Goal: Download file/media

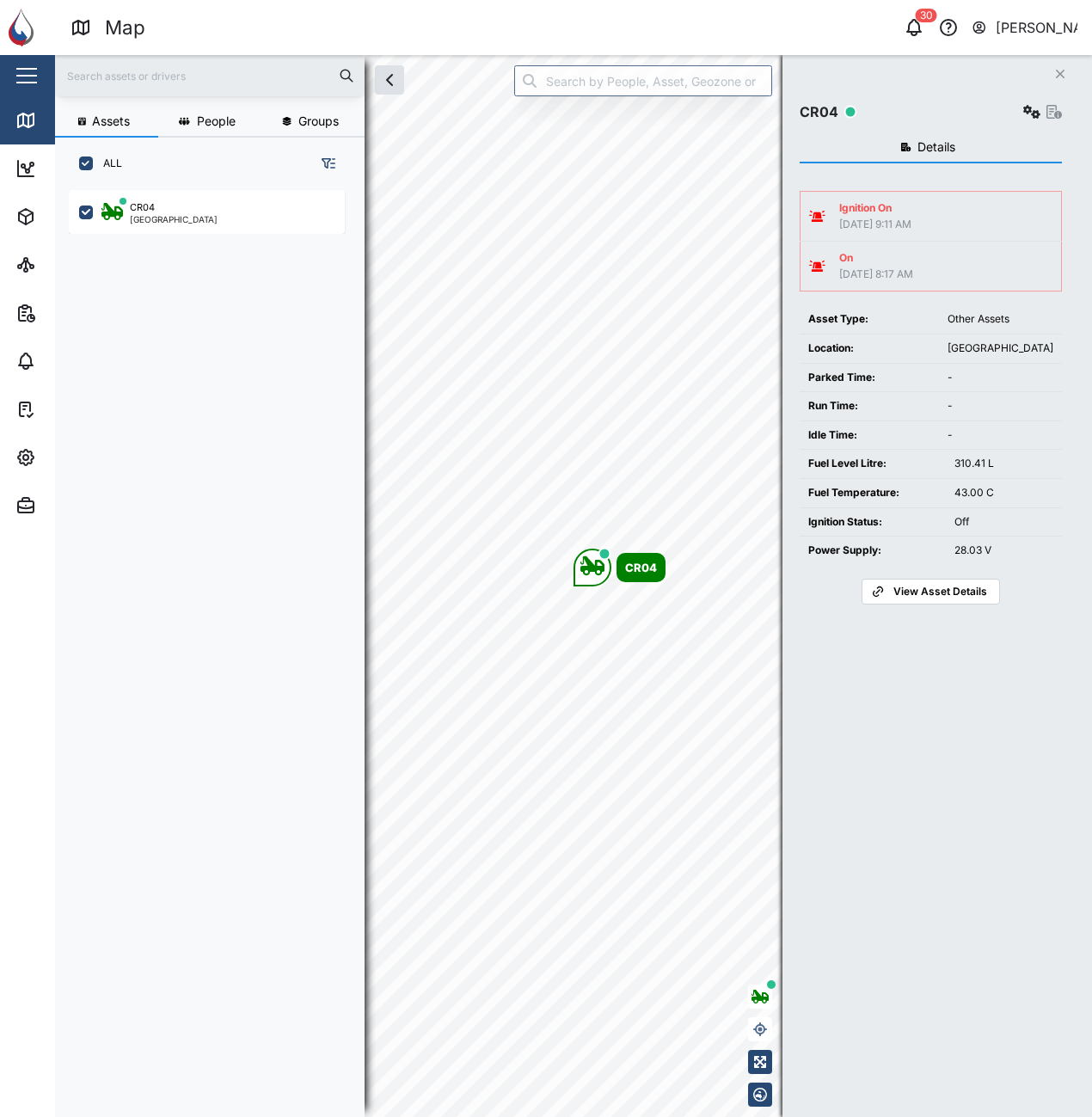
scroll to position [906, 269]
click at [1025, 105] on button "button" at bounding box center [1031, 111] width 24 height 24
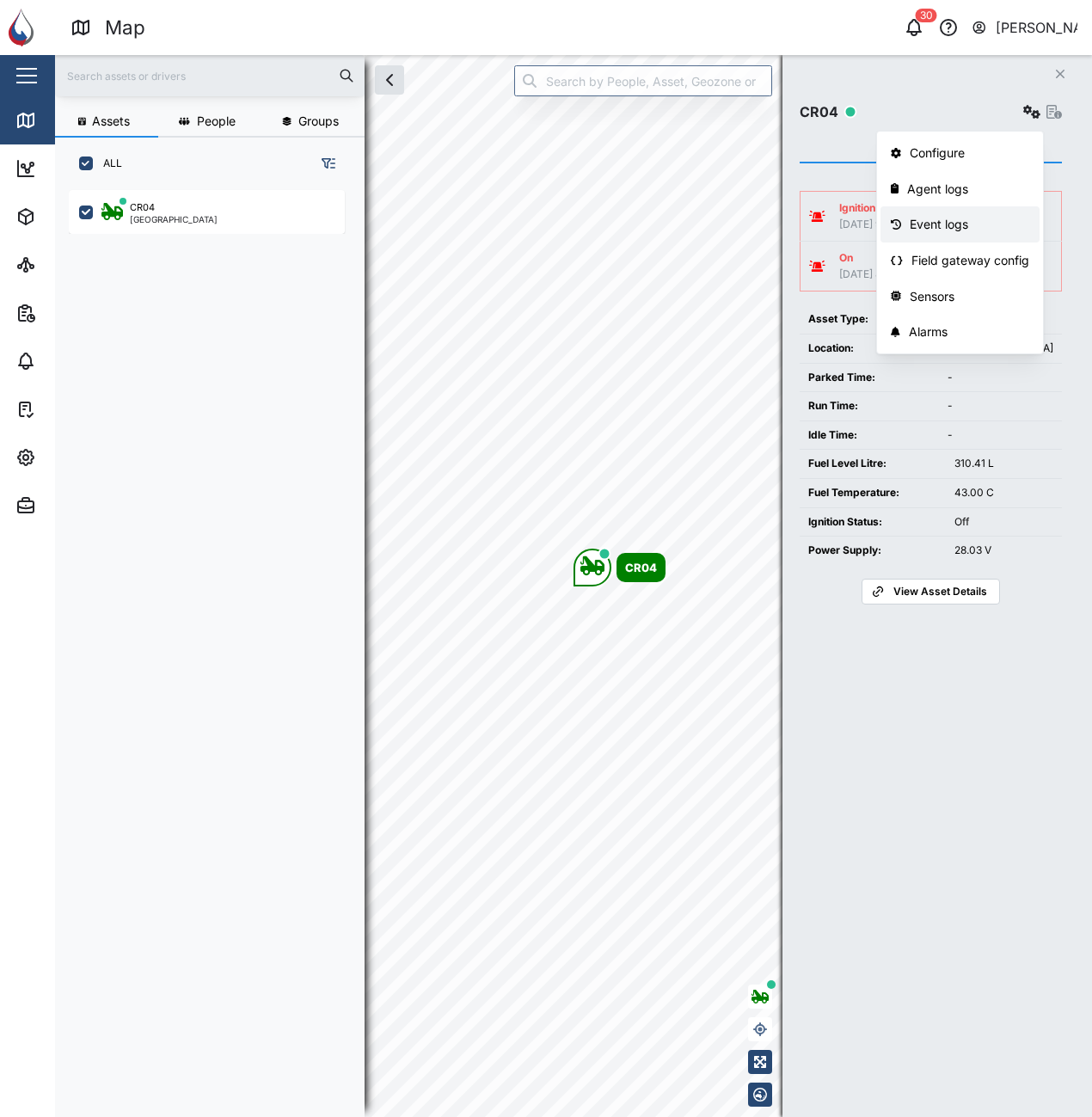
click at [962, 226] on div "Event logs" at bounding box center [969, 224] width 120 height 19
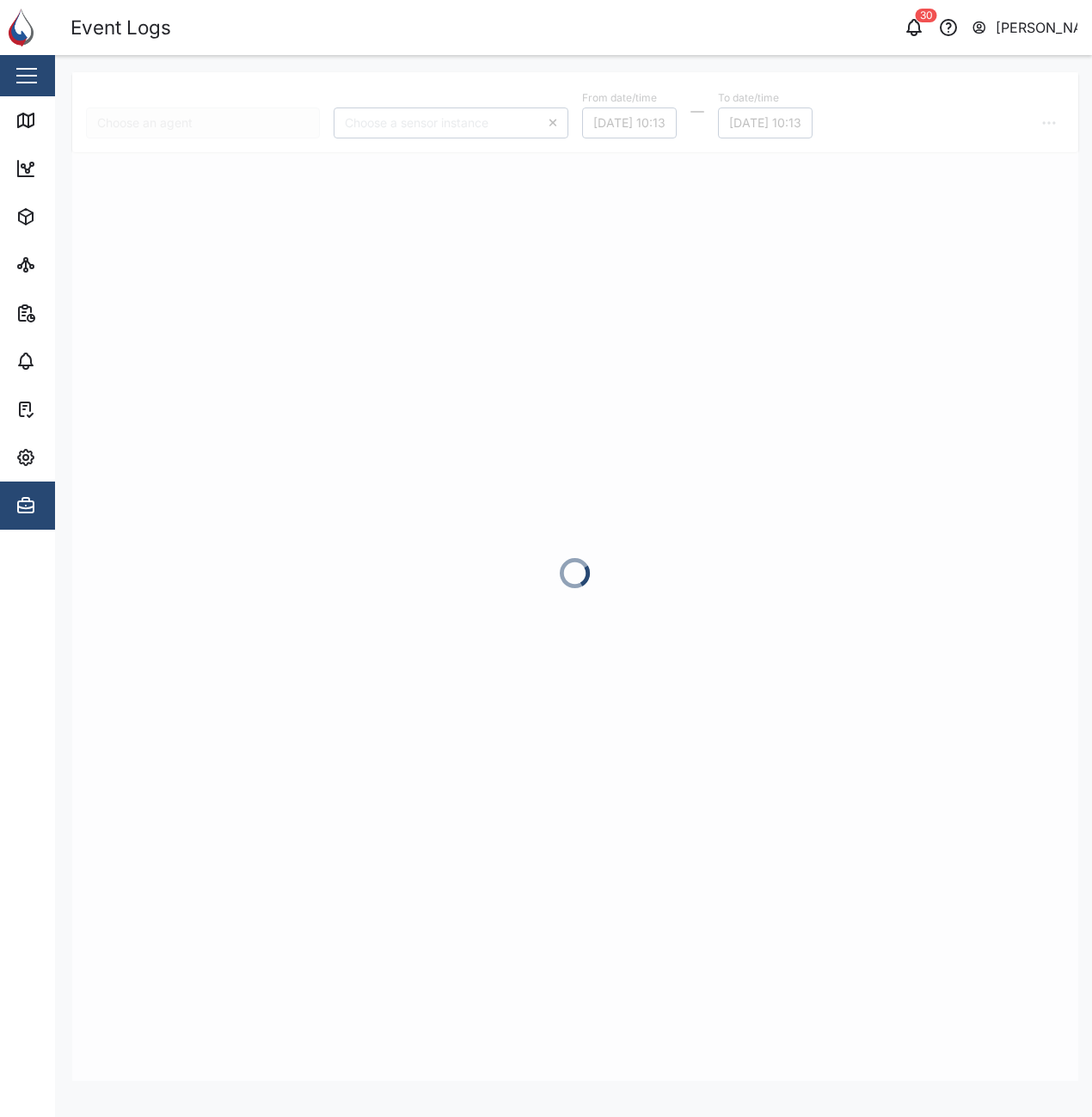
type input "CR04"
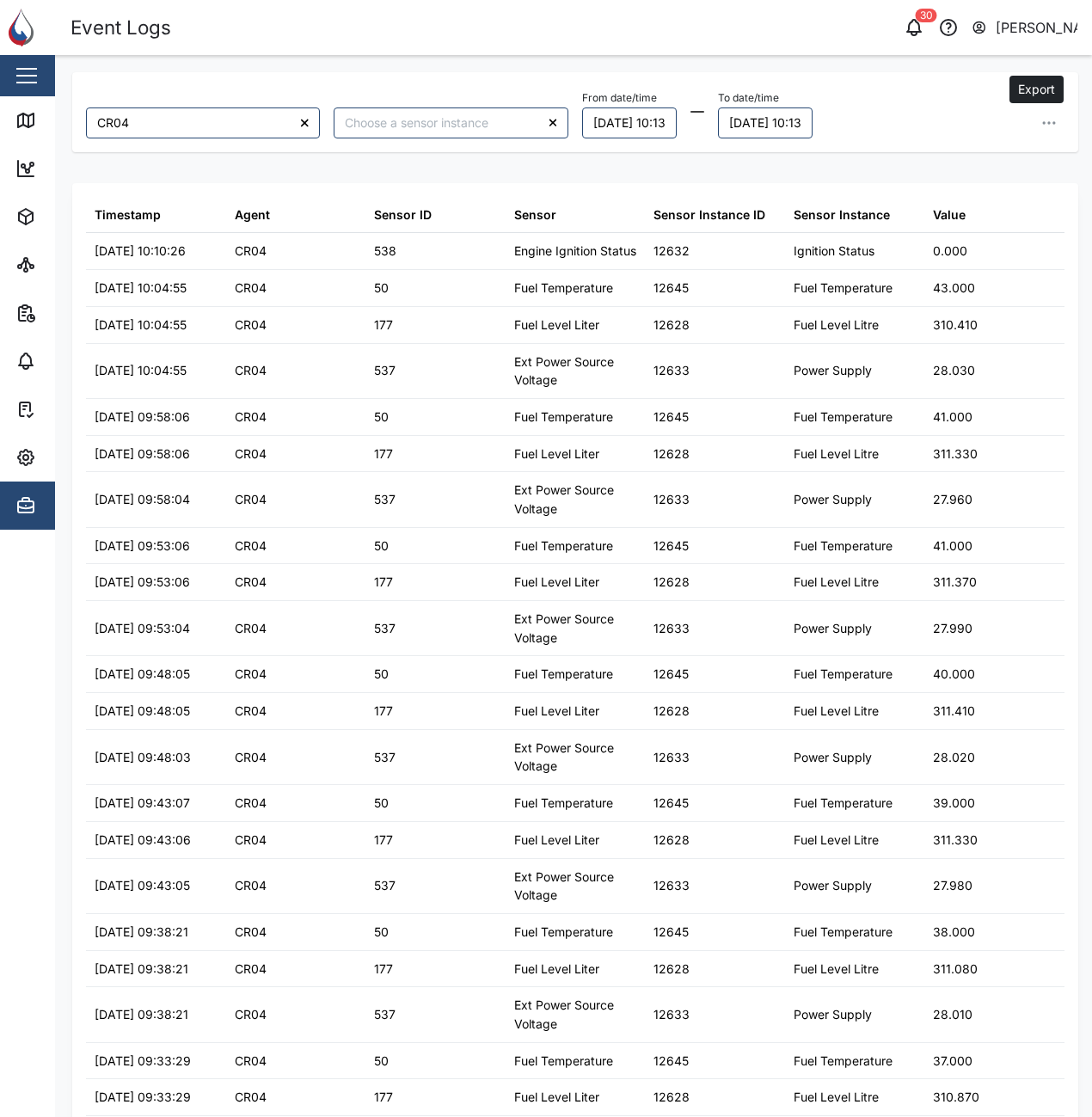
click at [1033, 130] on button "button" at bounding box center [1048, 123] width 31 height 31
click at [926, 55] on div "CR04 From date/time [DATE] 10:13 To date/time [DATE] 10:13 Export data Export c…" at bounding box center [573, 71] width 1036 height 34
click at [659, 127] on button "[DATE] 10:13" at bounding box center [628, 123] width 94 height 31
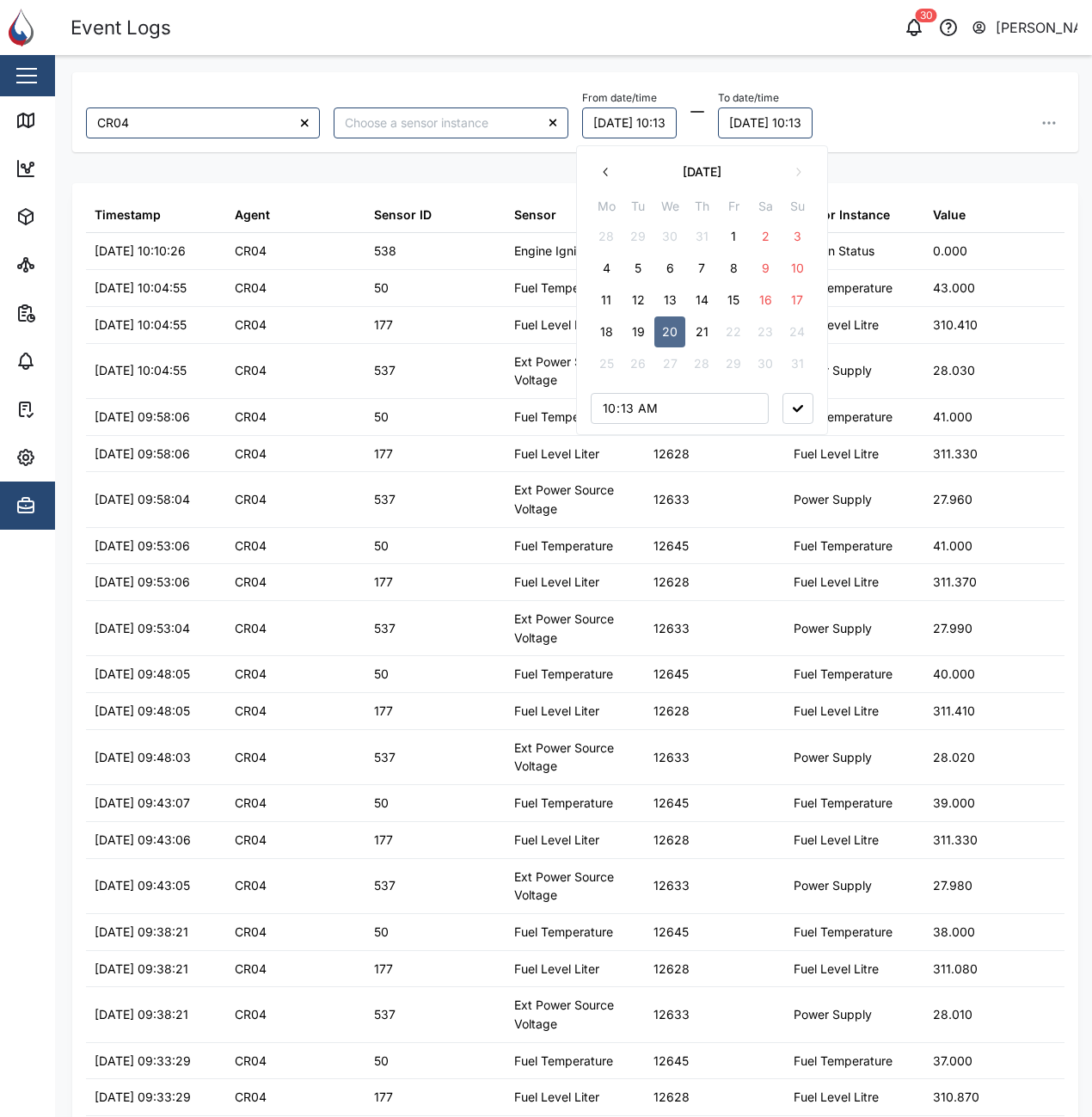
click at [644, 329] on button "19" at bounding box center [637, 331] width 31 height 31
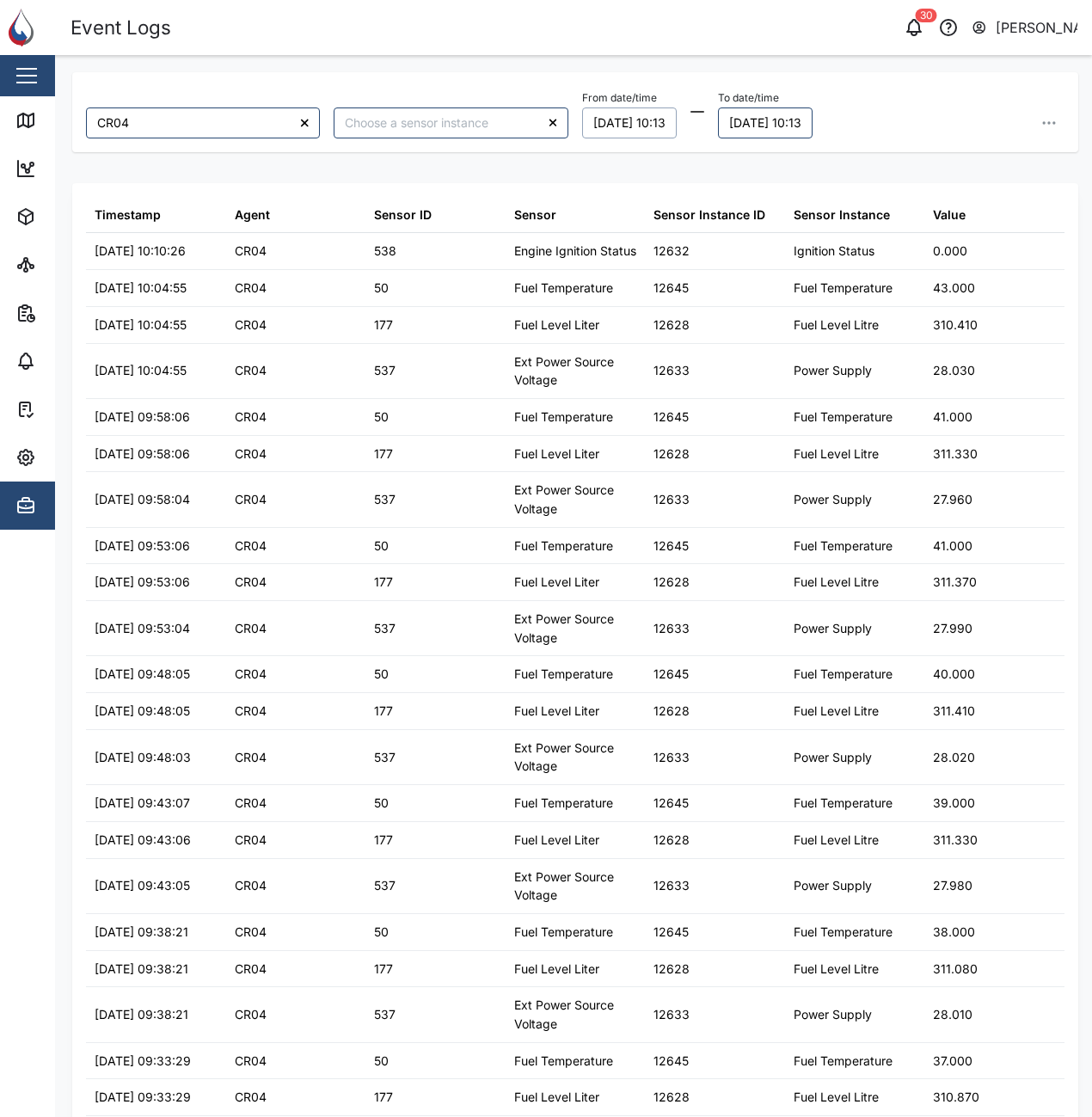
click at [933, 121] on div "From date/time [DATE] 10:13 August 2025 Mo Tu We Th Fr Sa Su 28 29 30 31 1 2 3 …" at bounding box center [822, 113] width 482 height 53
click at [1043, 123] on icon "button" at bounding box center [1049, 123] width 18 height 18
click at [939, 236] on span "Export all as CSV" at bounding box center [910, 239] width 101 height 29
